Goal: Task Accomplishment & Management: Use online tool/utility

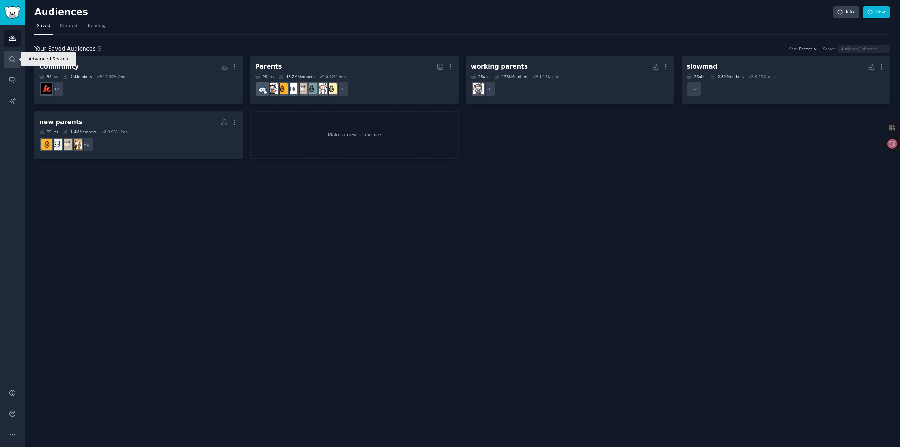
click at [14, 57] on icon "Sidebar" at bounding box center [12, 59] width 7 height 7
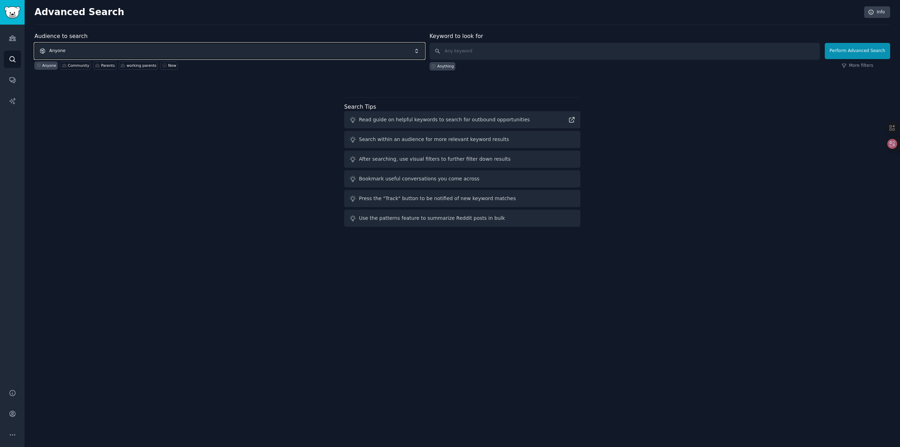
click at [223, 48] on span "Anyone" at bounding box center [229, 51] width 390 height 16
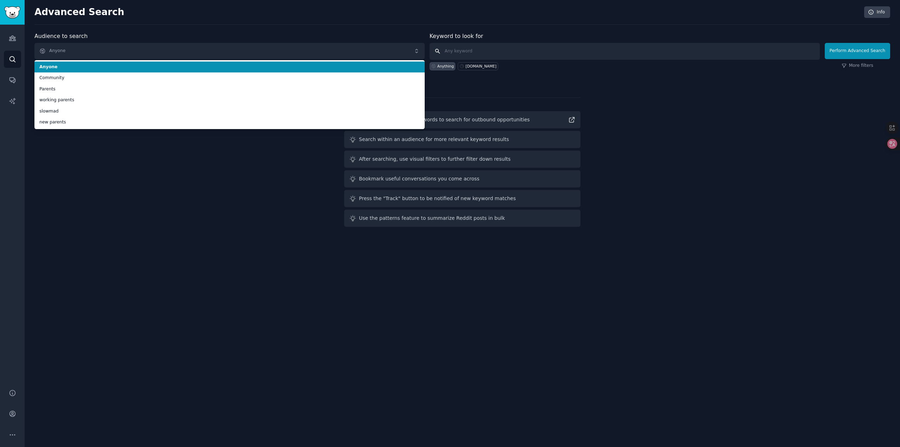
click at [473, 55] on input "text" at bounding box center [624, 51] width 390 height 17
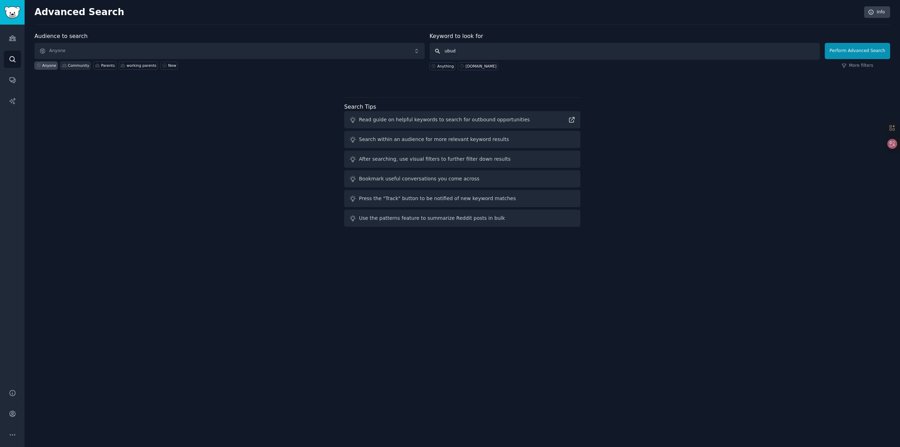
type input "ubud"
click at [74, 69] on div "Community" at bounding box center [75, 65] width 31 height 8
click at [717, 123] on div "Audience to search Community Anyone Community Parents working parents New Keywo…" at bounding box center [461, 130] width 855 height 197
click at [15, 44] on link "Audiences" at bounding box center [12, 38] width 17 height 17
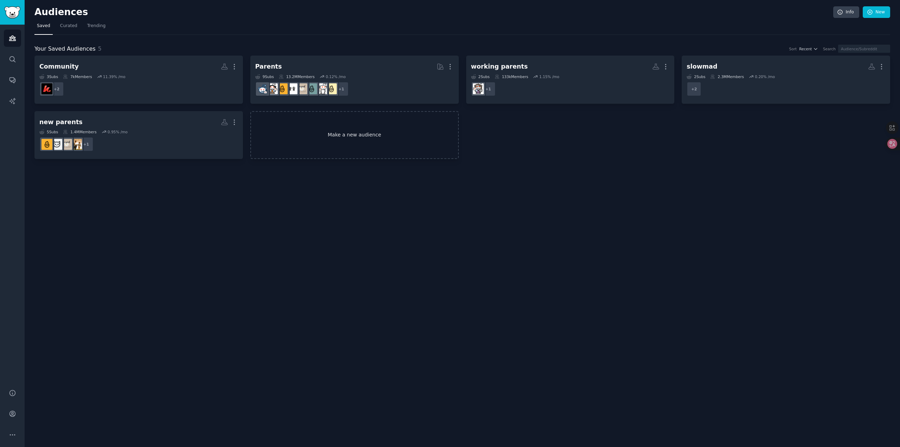
click at [320, 132] on link "Make a new audience" at bounding box center [354, 135] width 208 height 48
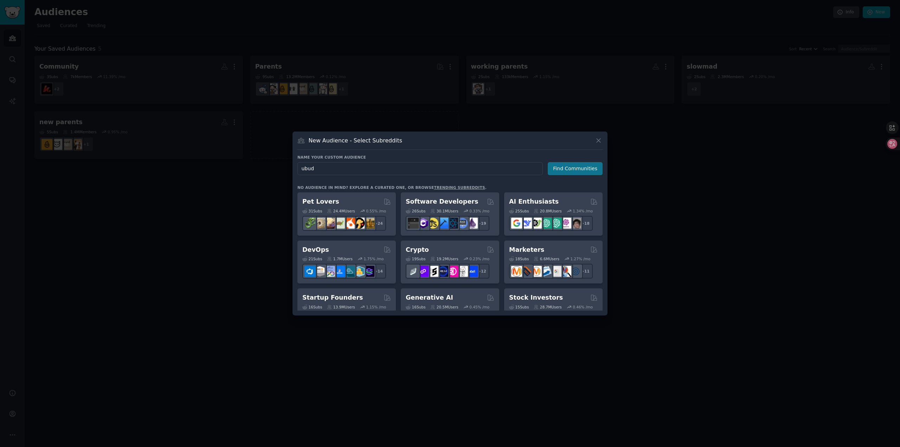
type input "ubud"
click at [578, 171] on button "Find Communities" at bounding box center [574, 168] width 55 height 13
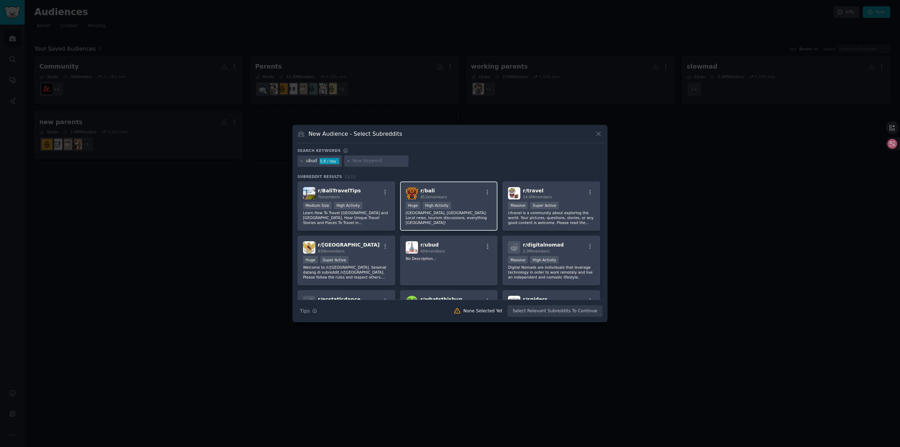
click at [456, 199] on div "r/ bali 451k members" at bounding box center [448, 193] width 86 height 12
click at [376, 199] on div "r/ BaliTravelTips 7k members" at bounding box center [346, 193] width 86 height 12
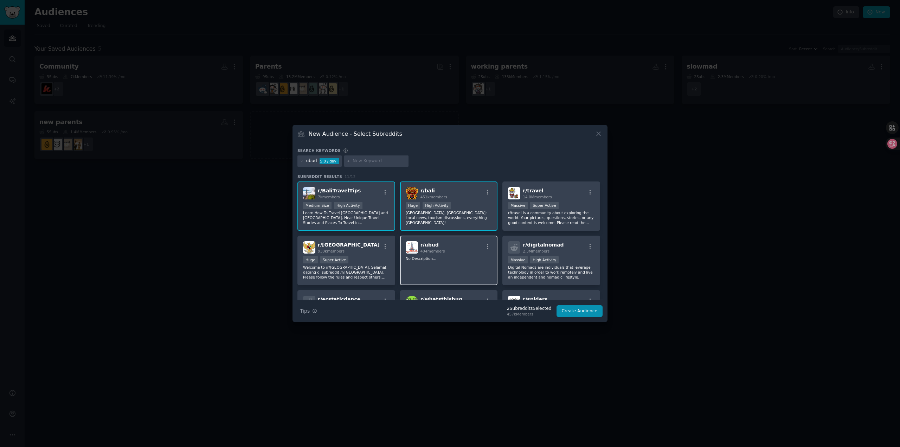
click at [468, 257] on p "No Description..." at bounding box center [448, 258] width 86 height 5
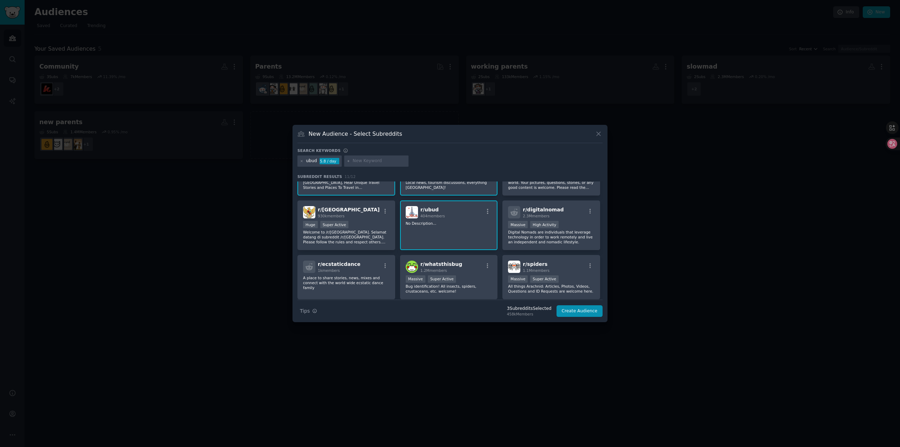
scroll to position [70, 0]
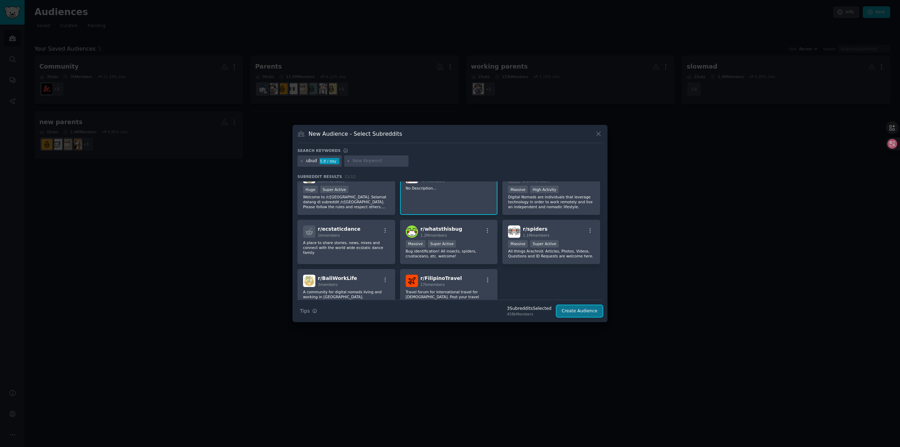
click at [586, 310] on button "Create Audience" at bounding box center [579, 311] width 46 height 12
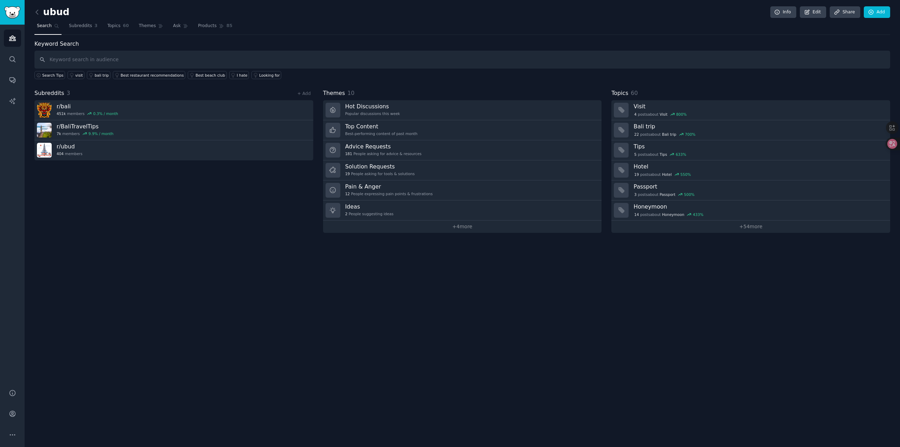
click at [181, 225] on div "Subreddits 3 + Add r/ bali 451k members 0.3 % / month r/ BaliTravelTips 7k memb…" at bounding box center [173, 161] width 279 height 144
click at [141, 60] on input "text" at bounding box center [461, 60] width 855 height 18
type input "dryer"
